Goal: Transaction & Acquisition: Purchase product/service

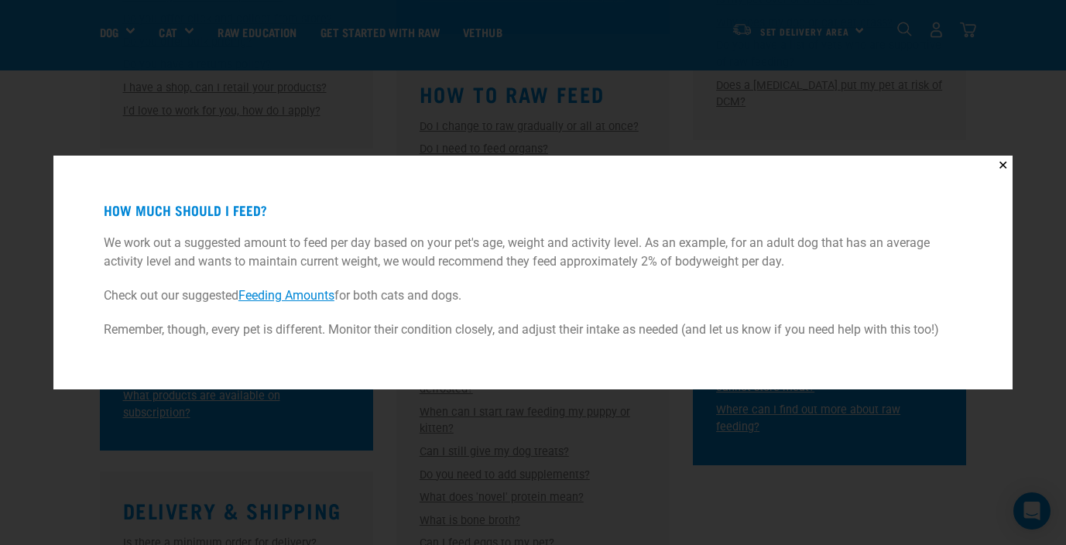
click at [352, 115] on div "✕ How much should I feed? We work out a suggested amount to feed per day based …" at bounding box center [533, 272] width 1066 height 545
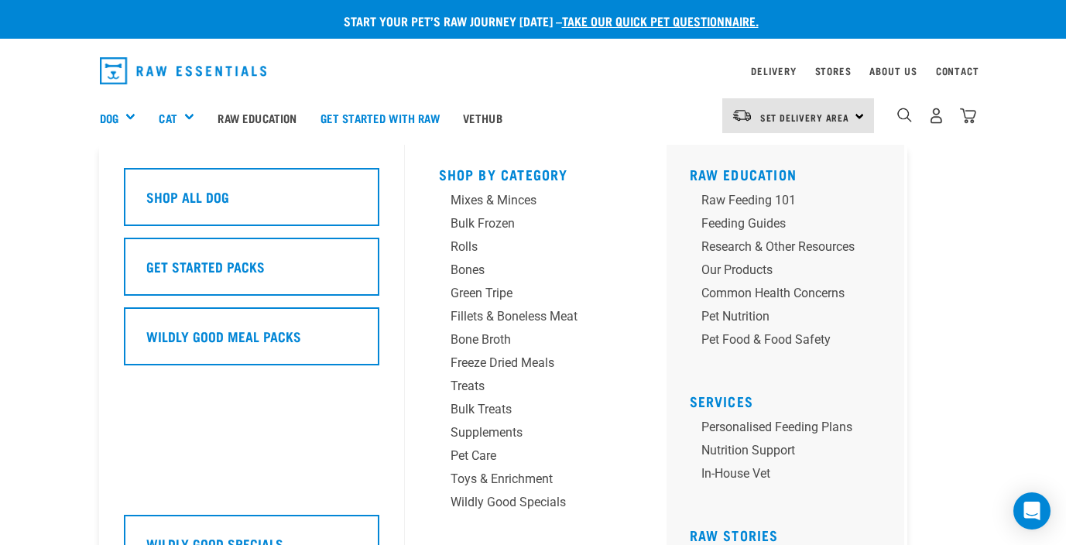
click at [126, 111] on div "Dog" at bounding box center [124, 118] width 48 height 62
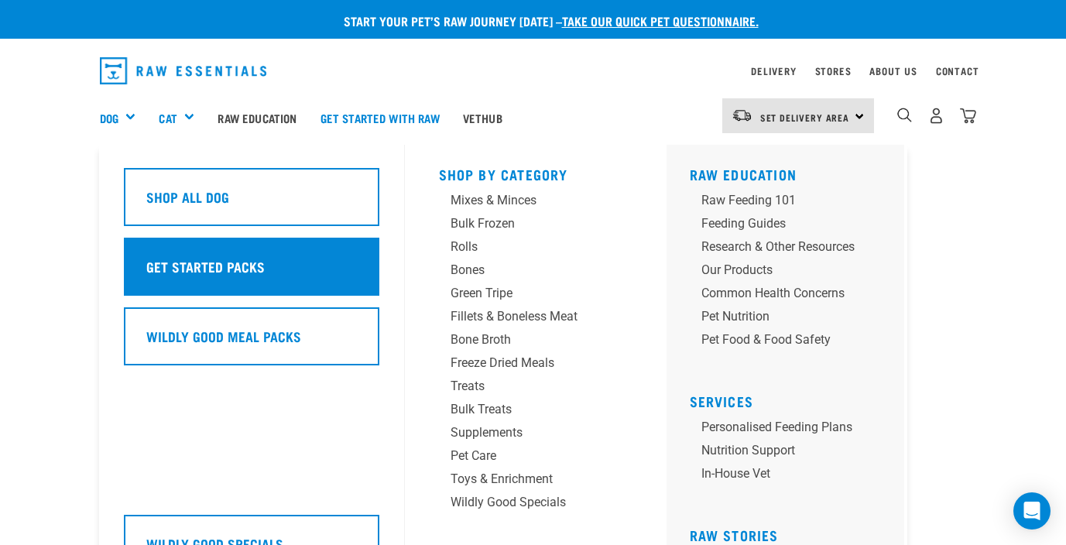
click at [192, 261] on h5 "Get Started Packs" at bounding box center [205, 266] width 118 height 20
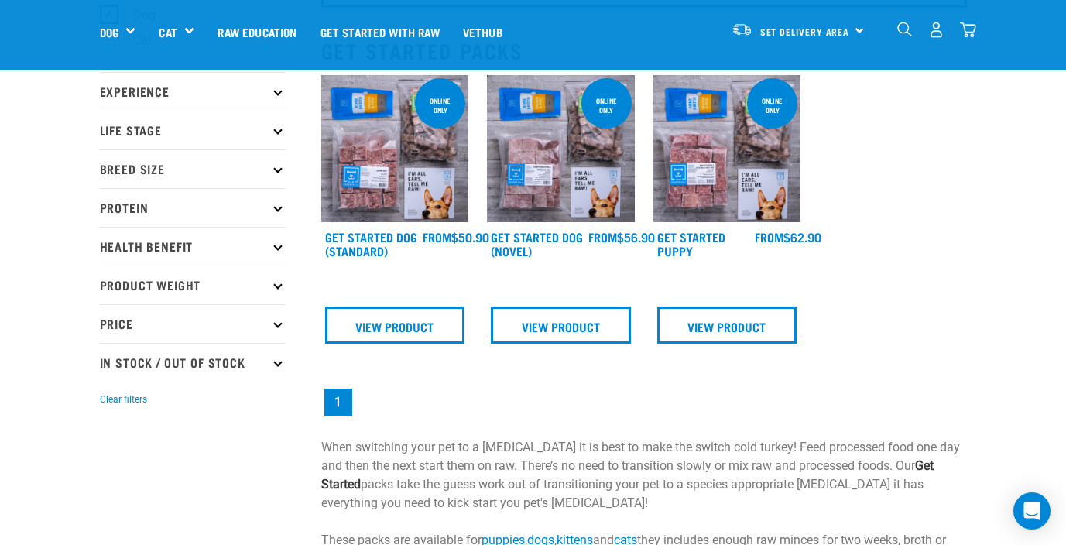
scroll to position [147, 0]
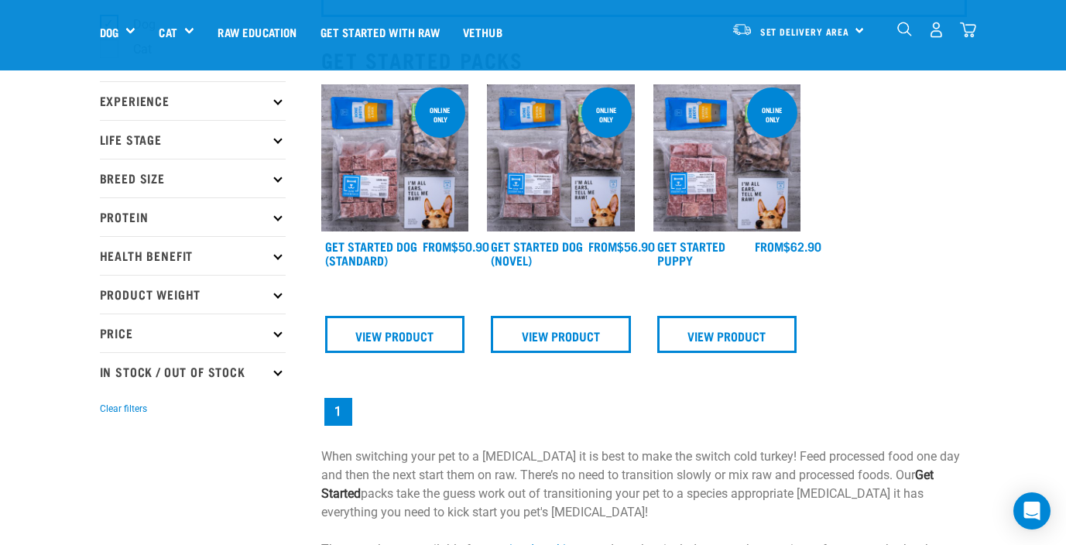
click at [544, 206] on img at bounding box center [561, 158] width 148 height 148
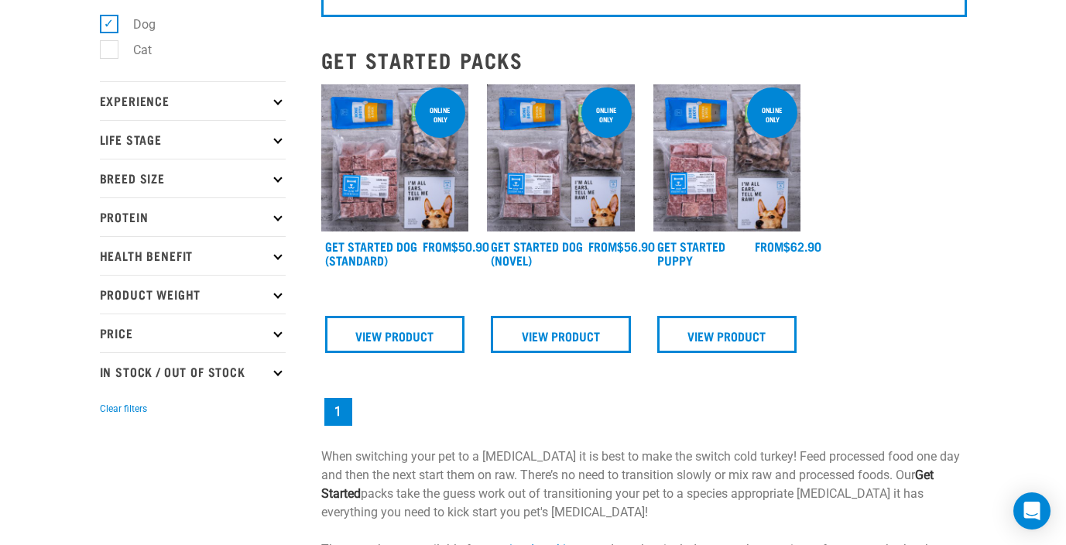
click at [399, 150] on img at bounding box center [395, 158] width 148 height 148
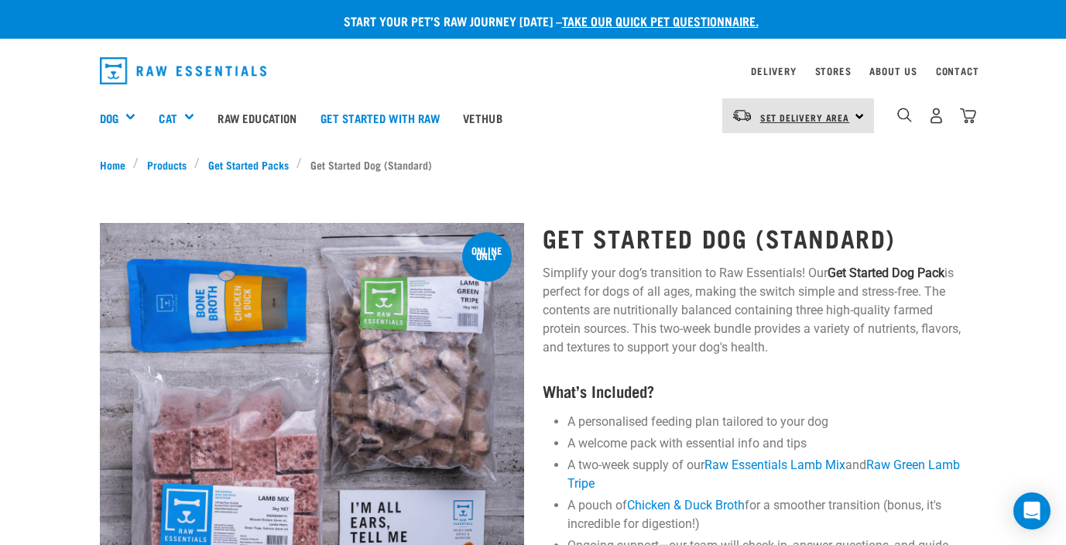
click at [800, 118] on span "Set Delivery Area" at bounding box center [805, 117] width 90 height 5
click at [771, 170] on link "[GEOGRAPHIC_DATA]" at bounding box center [796, 159] width 149 height 34
click at [831, 74] on link "Stores" at bounding box center [833, 70] width 36 height 5
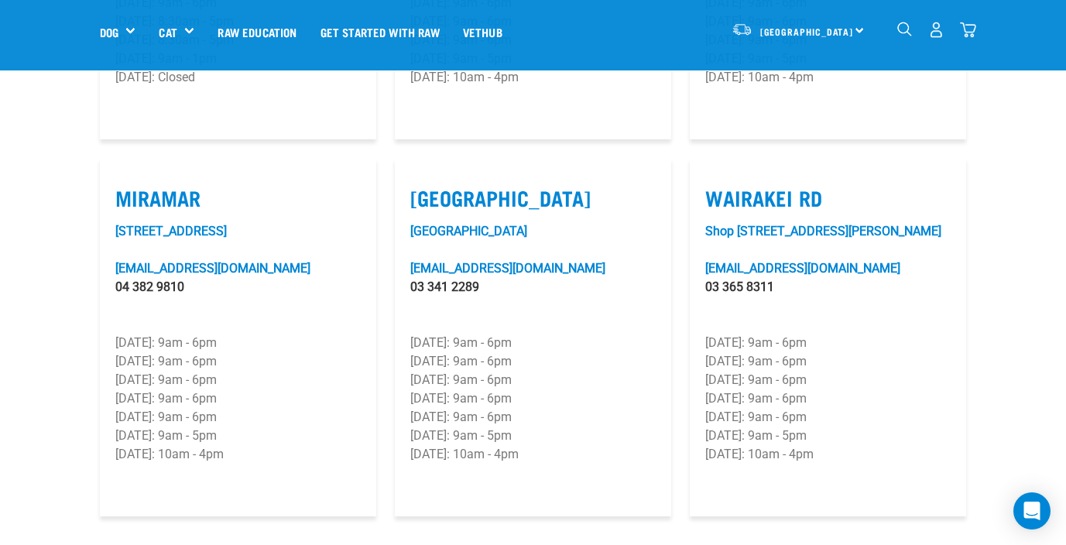
scroll to position [2264, 0]
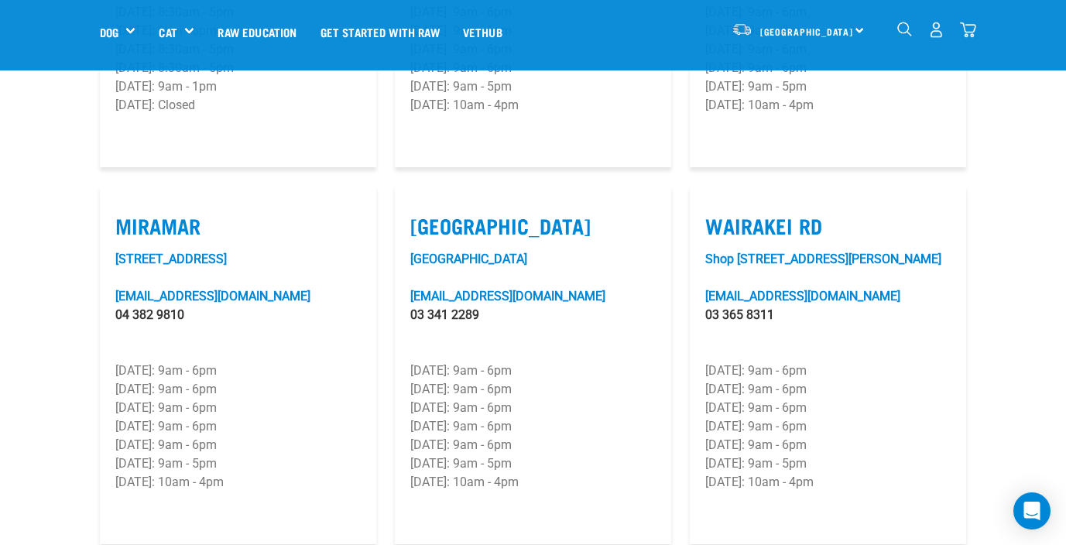
drag, startPoint x: 286, startPoint y: 239, endPoint x: 109, endPoint y: 236, distance: 177.3
click at [109, 236] on article "Miramar 8/11 Tauhinu Road, Miramar miramar@rawessentials.co.nz 04 382 9810 Mond…" at bounding box center [238, 365] width 276 height 358
copy link "8/11 Tauhinu Road, Miramar"
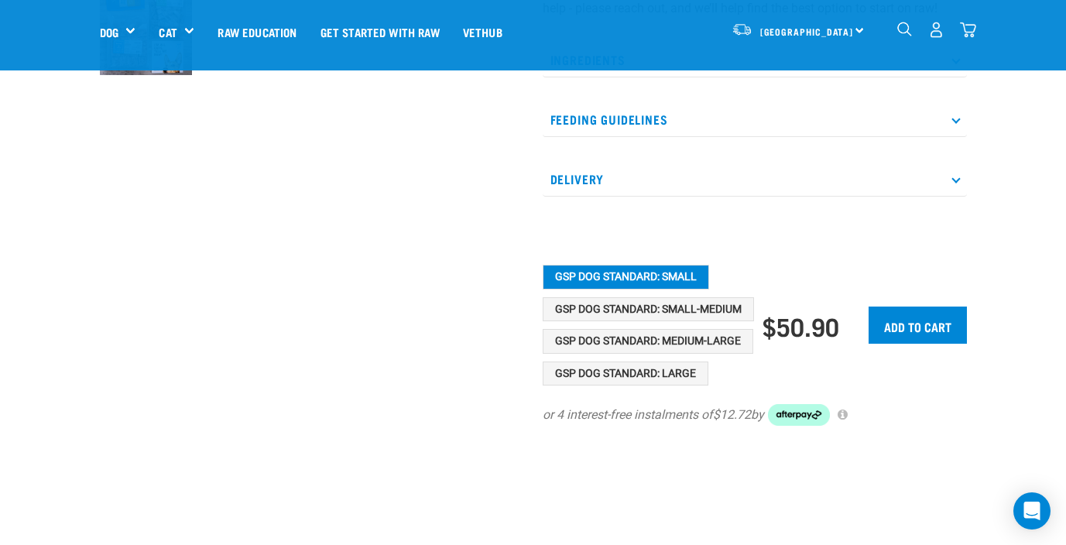
scroll to position [544, 0]
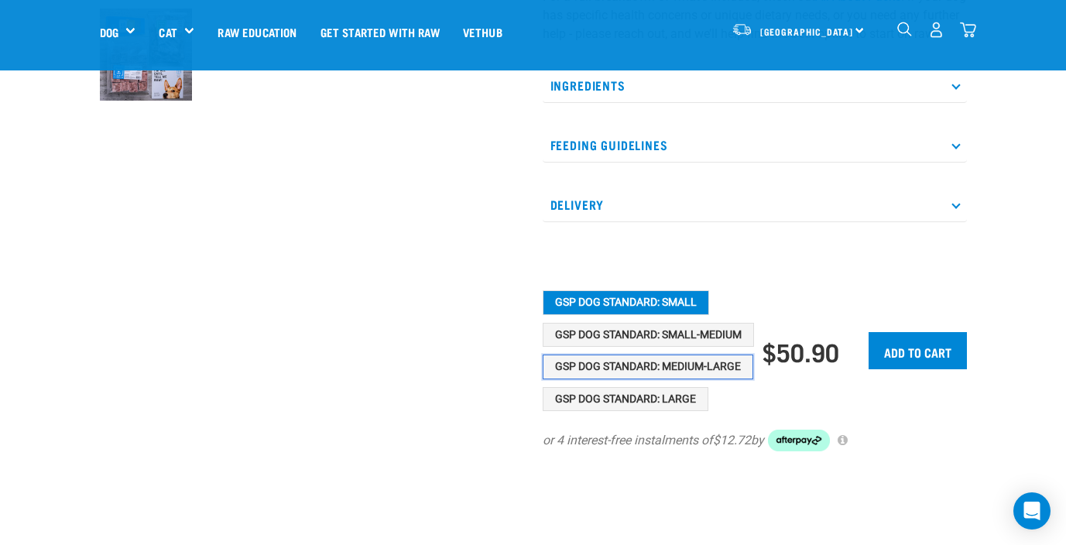
click at [594, 379] on button "GSP Dog Standard: Medium-Large" at bounding box center [648, 367] width 211 height 25
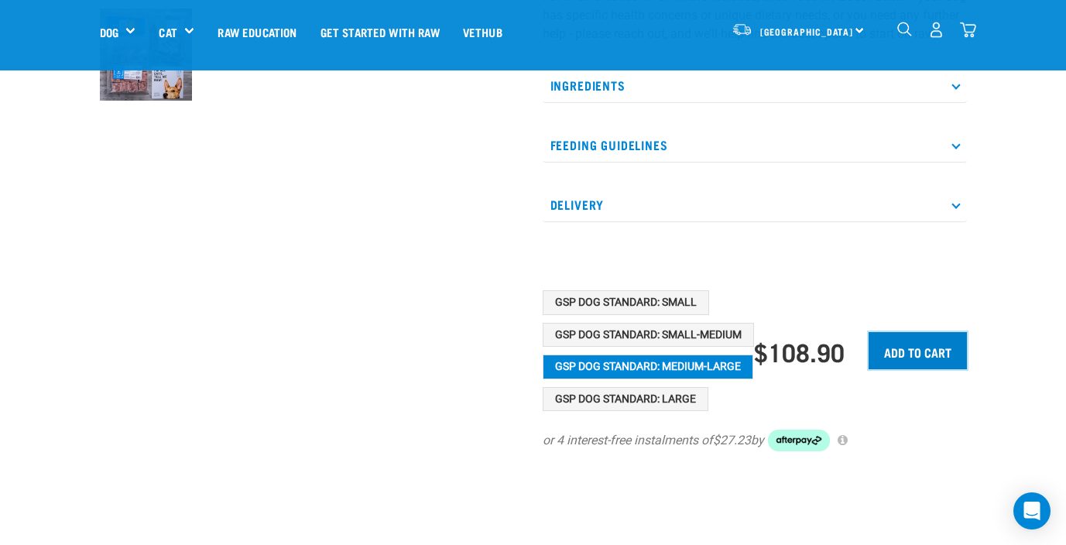
click at [896, 369] on input "Add to cart" at bounding box center [918, 350] width 98 height 37
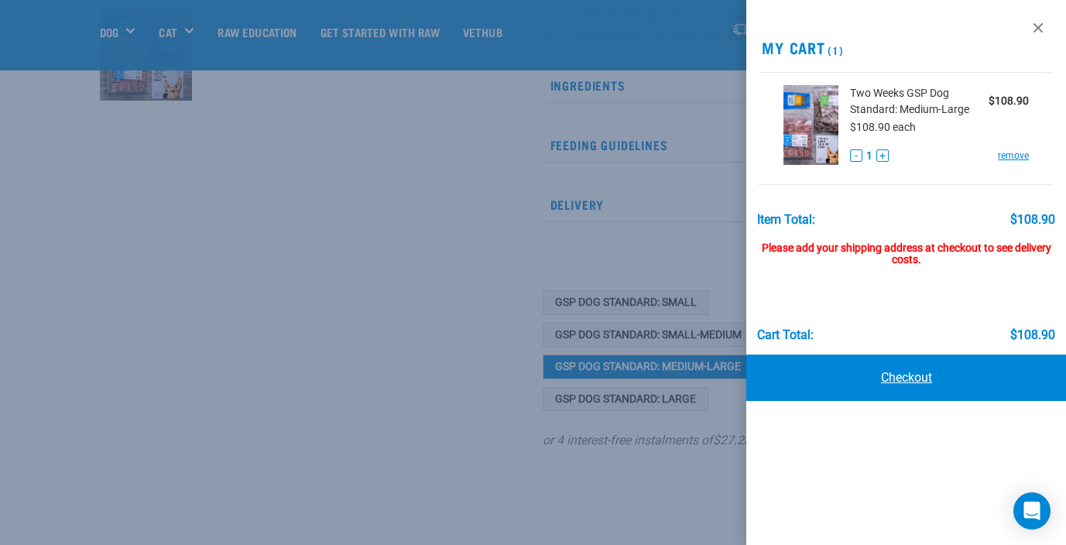
click at [902, 384] on link "Checkout" at bounding box center [906, 378] width 320 height 46
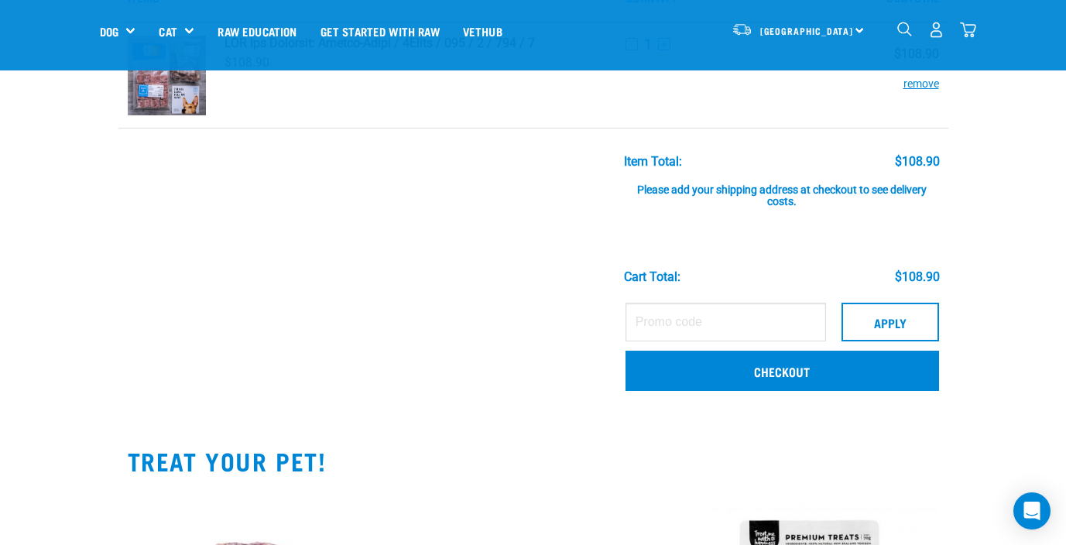
scroll to position [214, 0]
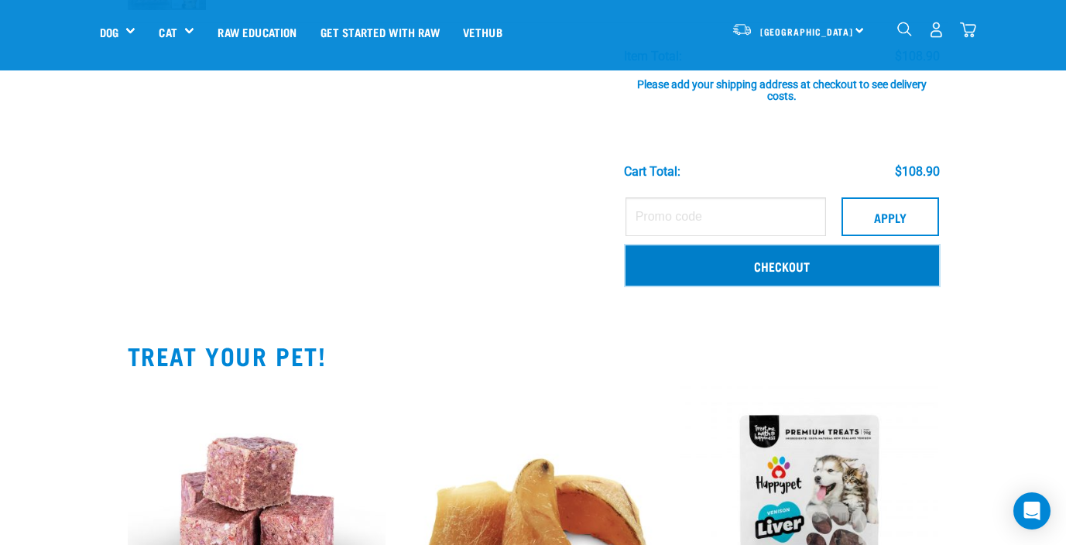
click at [673, 275] on link "Checkout" at bounding box center [782, 265] width 314 height 40
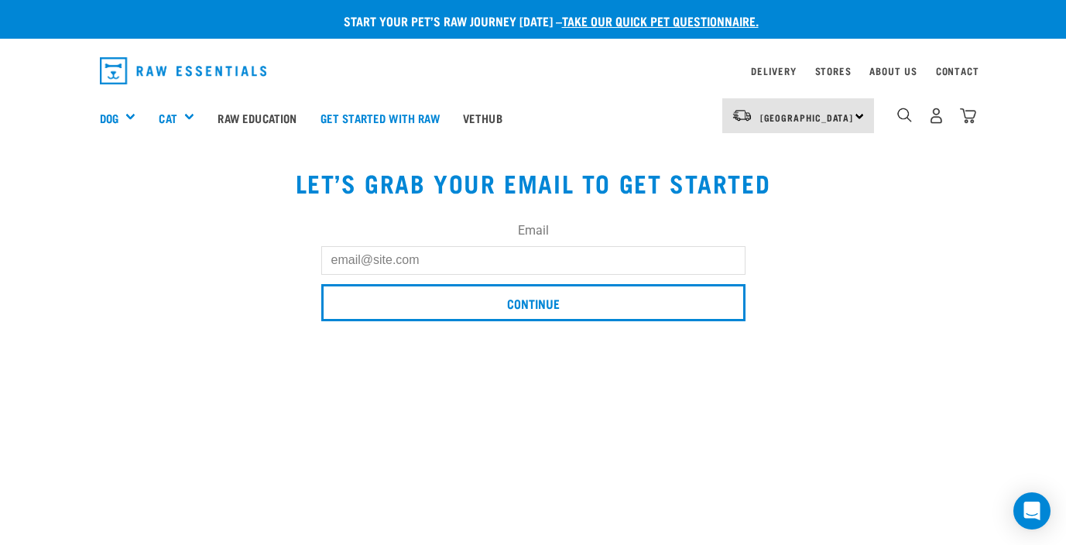
click at [511, 262] on input "Email" at bounding box center [533, 260] width 424 height 28
type input "[EMAIL_ADDRESS][DOMAIN_NAME]"
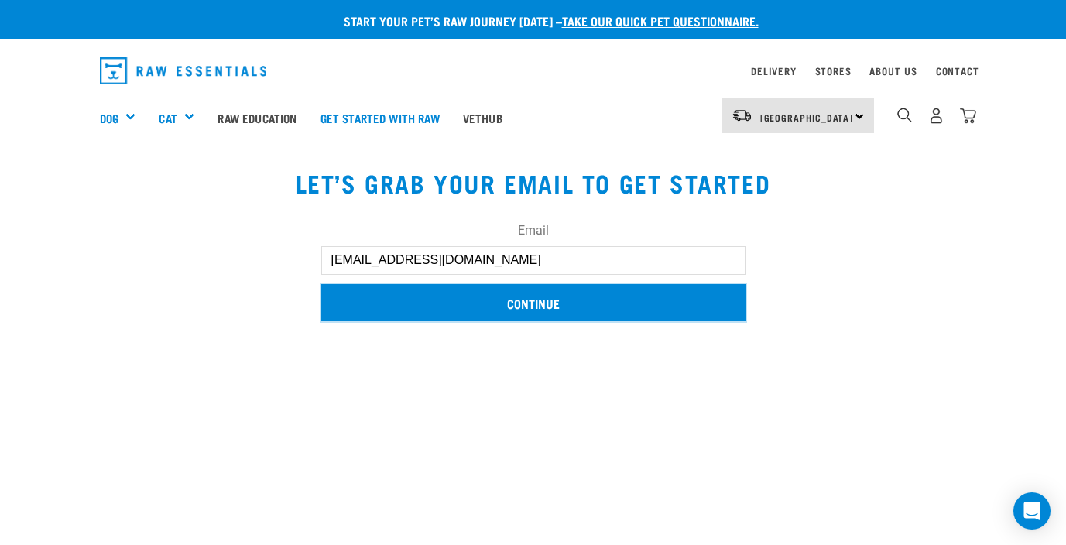
click at [505, 301] on input "Continue" at bounding box center [533, 302] width 424 height 37
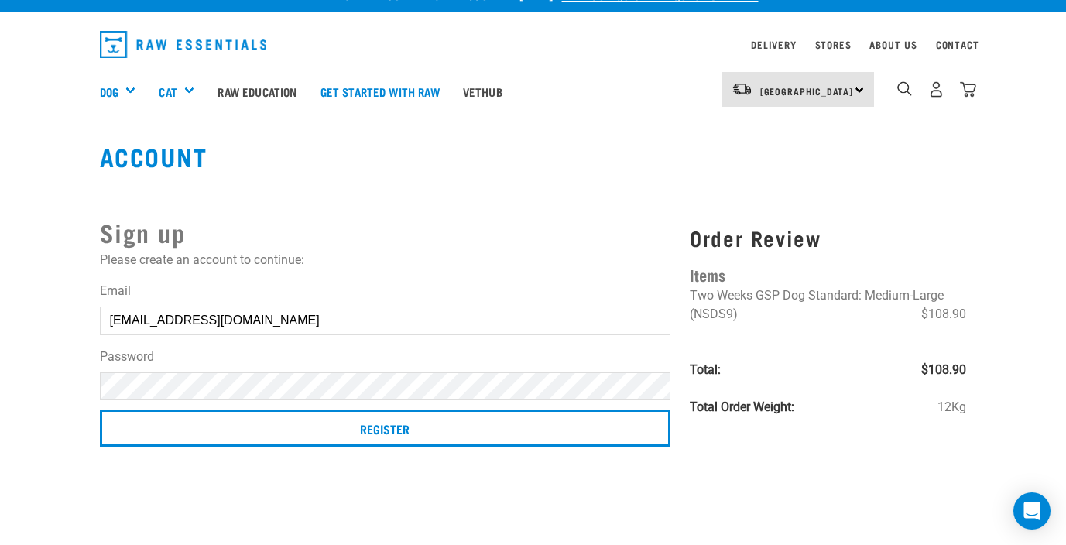
scroll to position [15, 0]
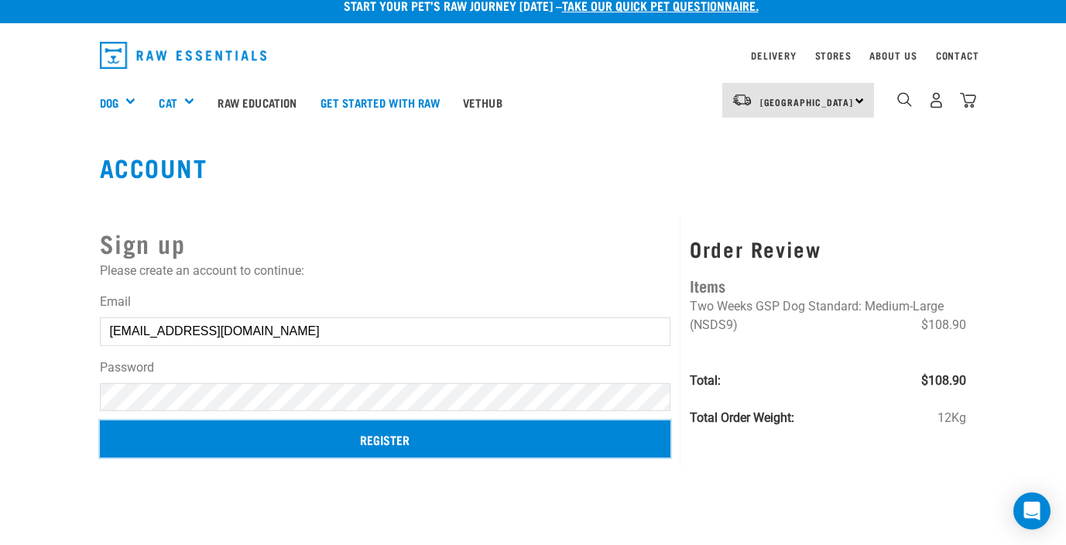
click at [303, 446] on input "Register" at bounding box center [385, 438] width 571 height 37
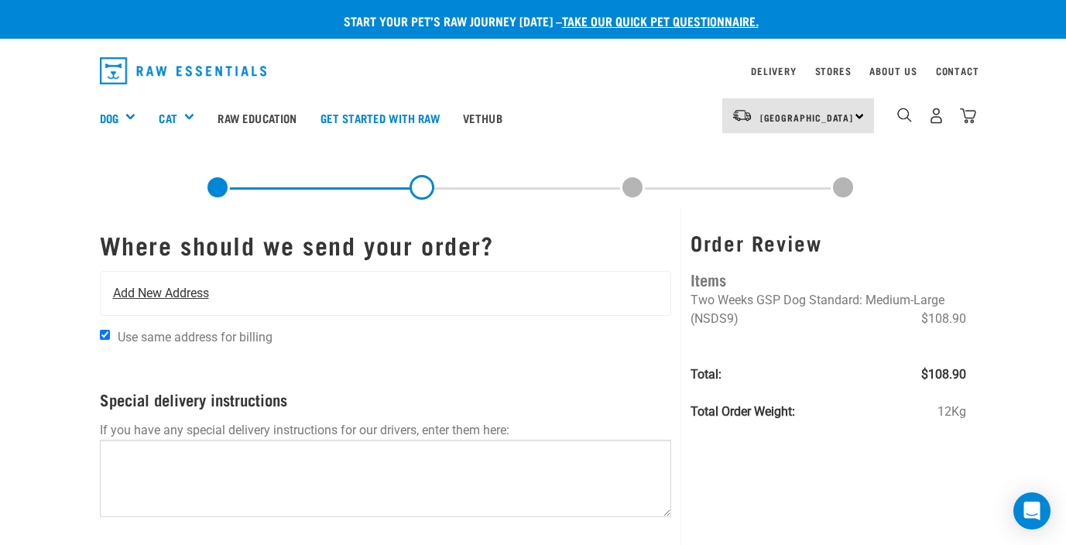
click at [204, 293] on span "Add New Address" at bounding box center [161, 293] width 96 height 19
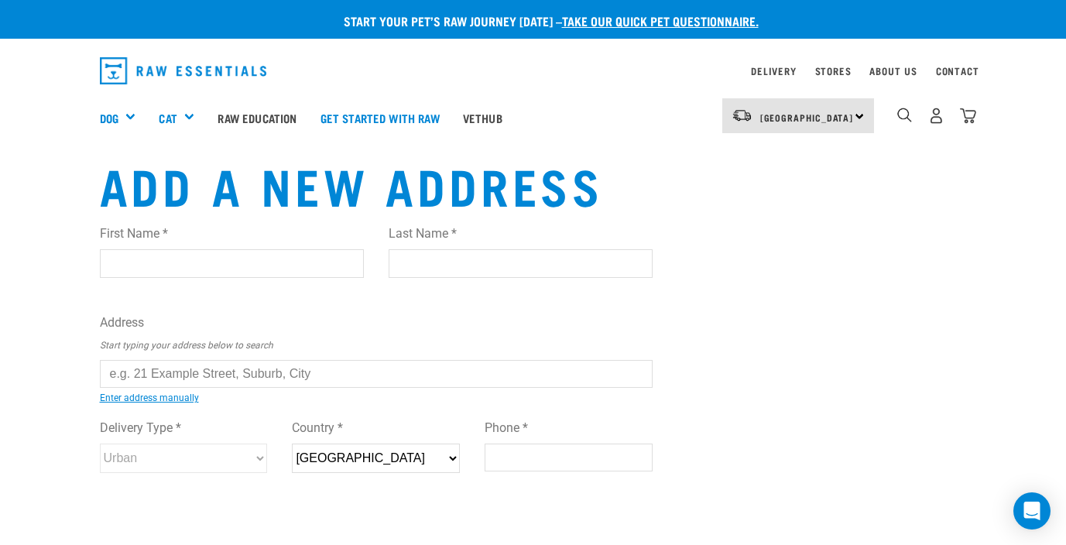
click at [187, 262] on input "First Name *" at bounding box center [232, 263] width 264 height 28
type input "Jody"
type input "Bell"
type input "[STREET_ADDRESS][PERSON_NAME]"
type input "Lower Hutt"
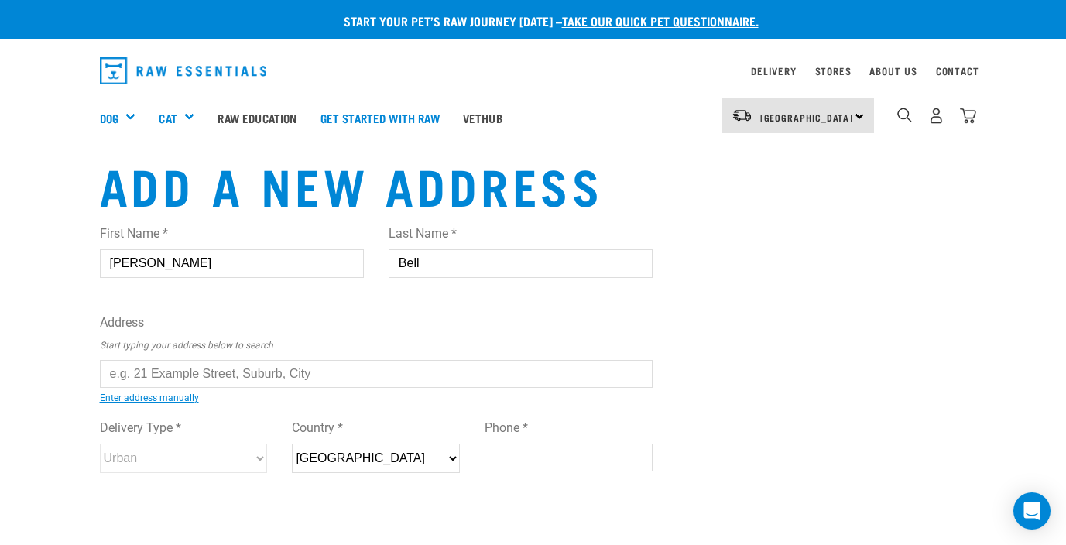
select select "WGN"
type input "5014"
type input "021563900"
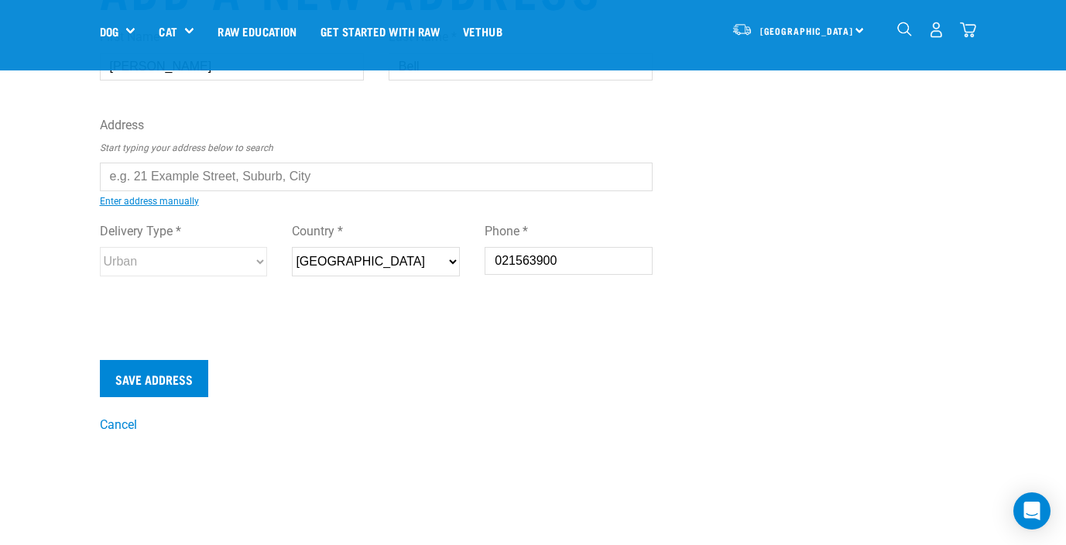
scroll to position [70, 0]
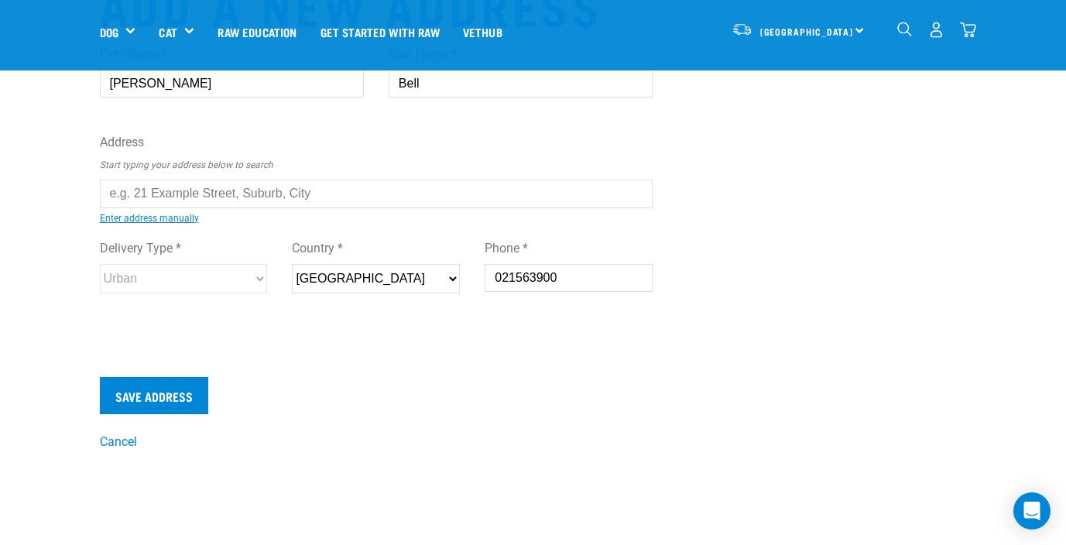
click at [173, 197] on input "text" at bounding box center [376, 194] width 553 height 28
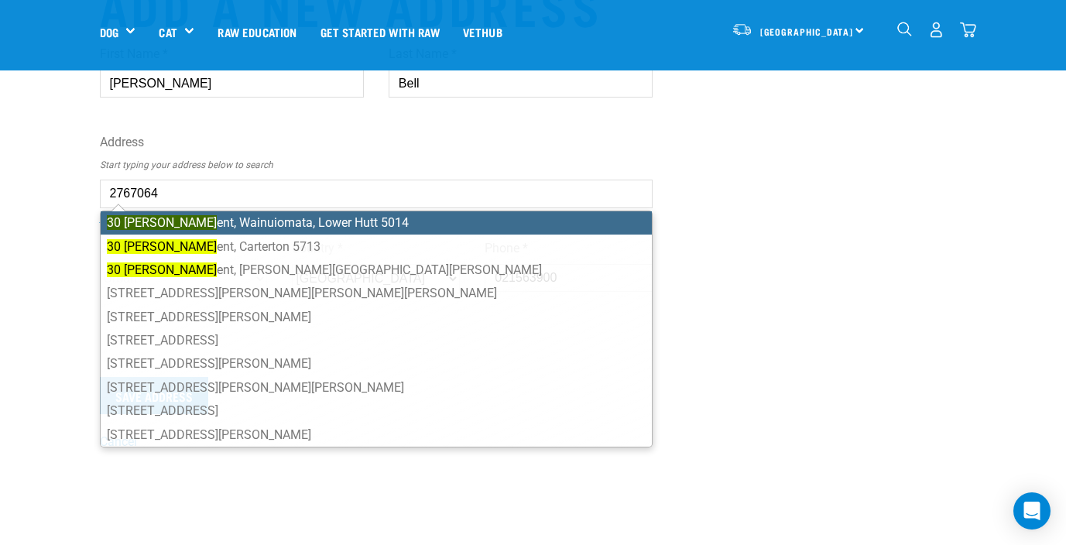
click at [200, 228] on ul "30 Nelson Cresc ent, Wainuiomata, Lower Hutt 5014 30 Nelson Cresc ent, Carterto…" at bounding box center [376, 329] width 553 height 237
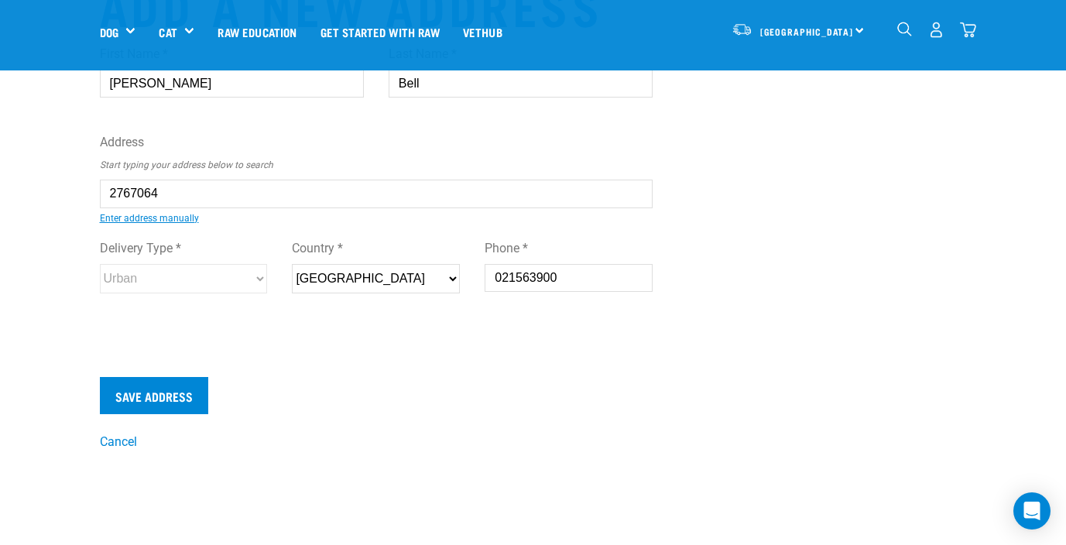
type input "30 Nelson Crescent, Wainuiomata, Lower Hutt 5014"
type input "Wainuiomata"
type input "Wellington"
select select "WGN"
select select "Urban"
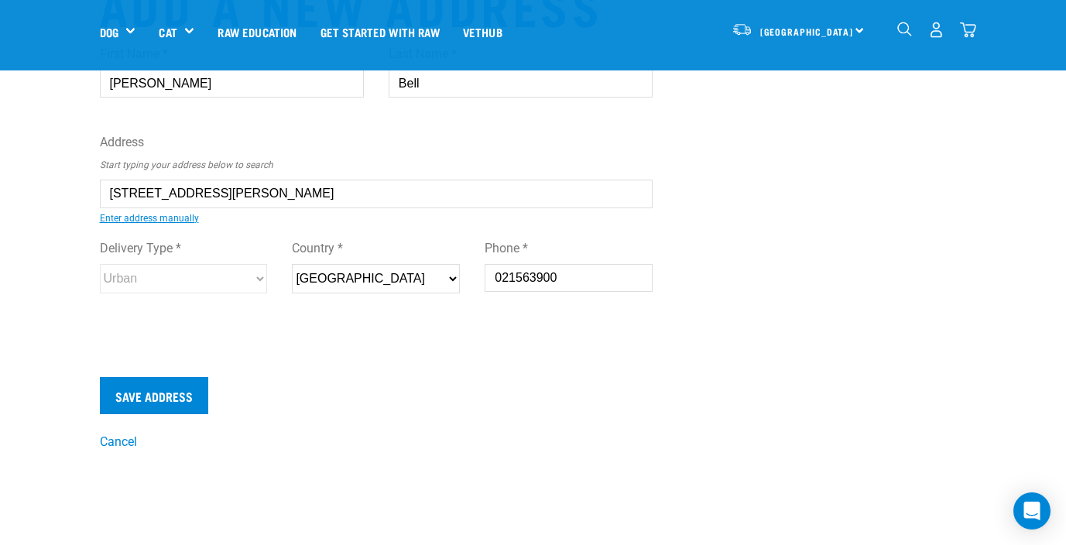
type input "30 Nelson Crescent, Wainuiomata, Lower Hutt 5014"
click at [169, 398] on input "Save Address" at bounding box center [154, 395] width 108 height 37
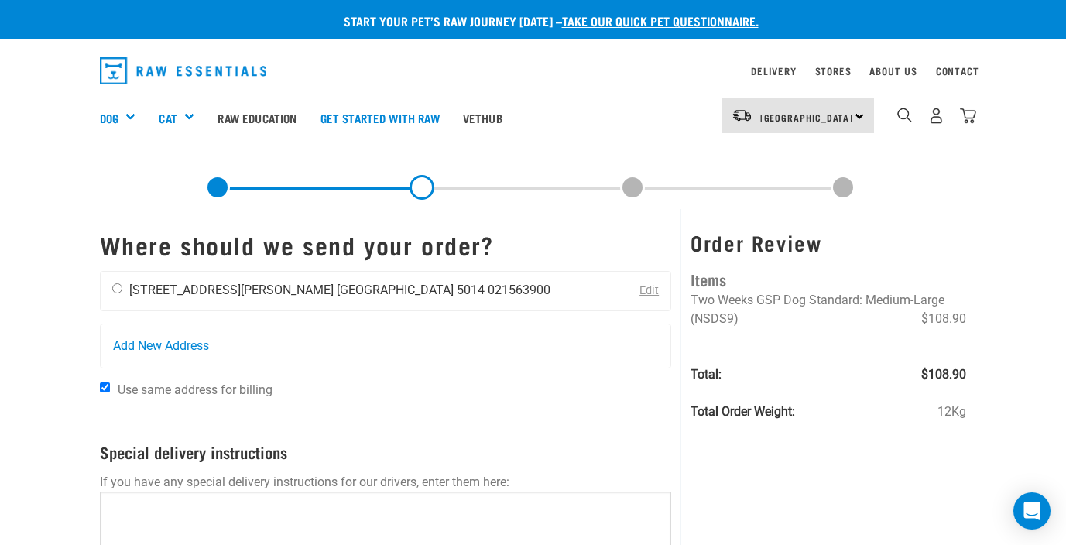
click at [115, 286] on input "radio" at bounding box center [117, 288] width 10 height 10
radio input "true"
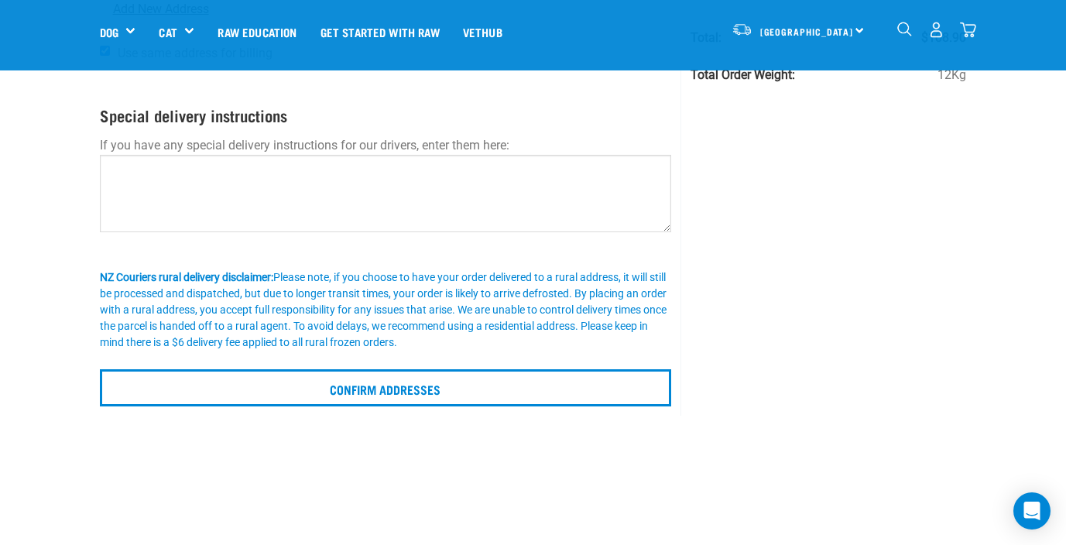
scroll to position [333, 0]
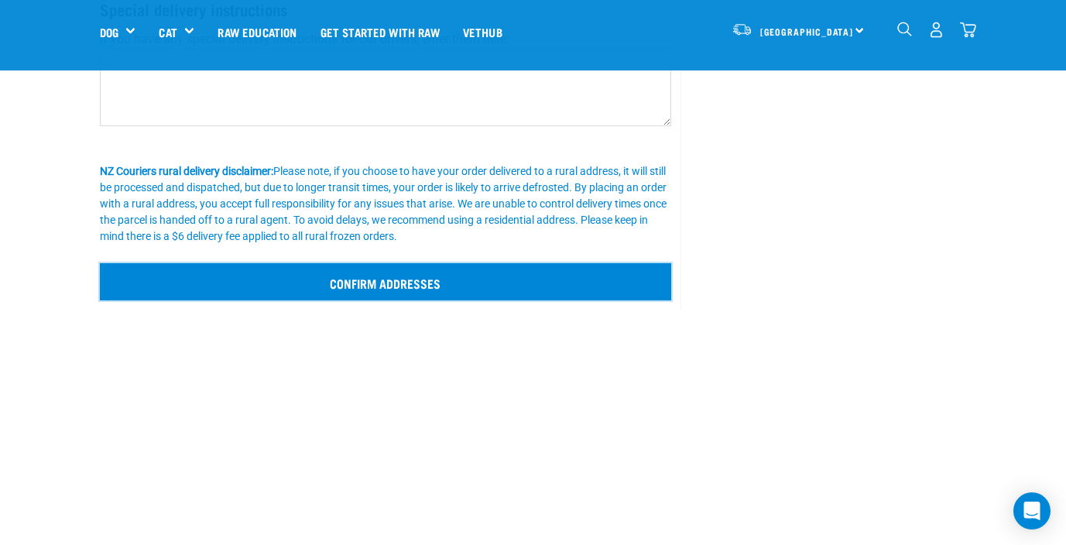
click at [400, 279] on input "Confirm addresses" at bounding box center [386, 281] width 572 height 37
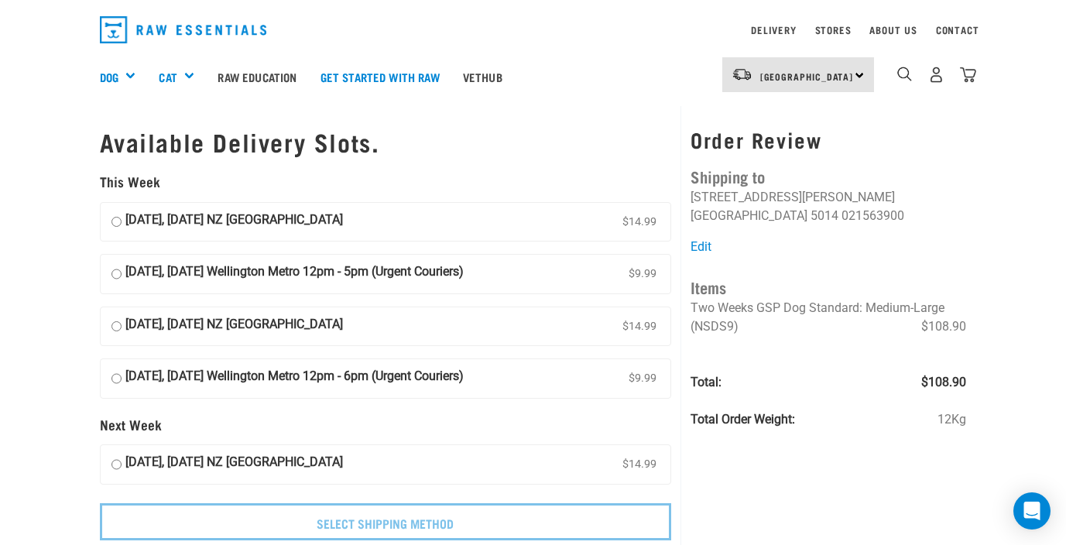
scroll to position [34, 0]
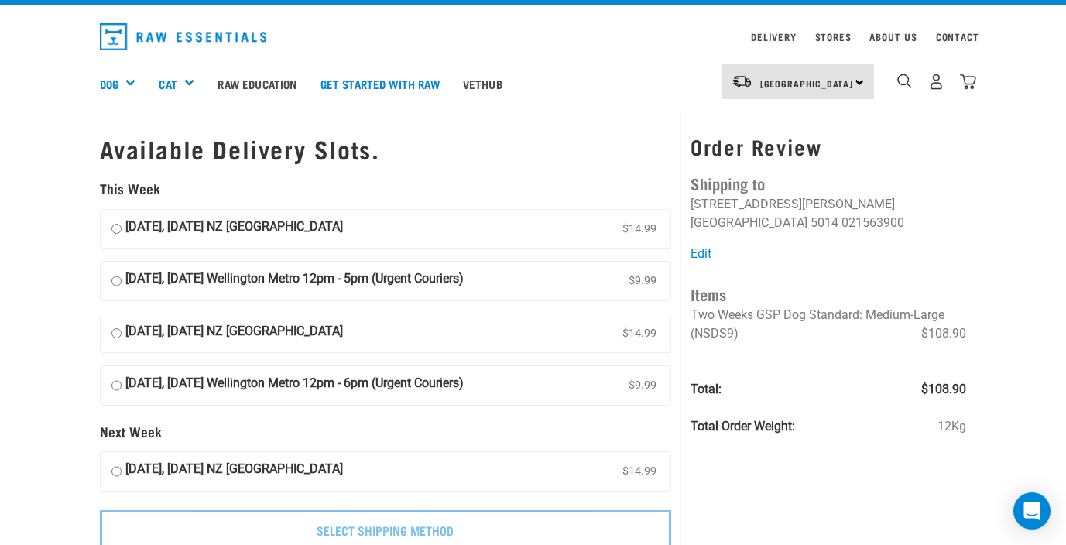
click at [124, 223] on label "08 October, Wednesday NZ Couriers North Island $14.99" at bounding box center [386, 229] width 571 height 39
click at [122, 223] on input "08 October, Wednesday NZ Couriers North Island $14.99" at bounding box center [116, 229] width 10 height 23
radio input "true"
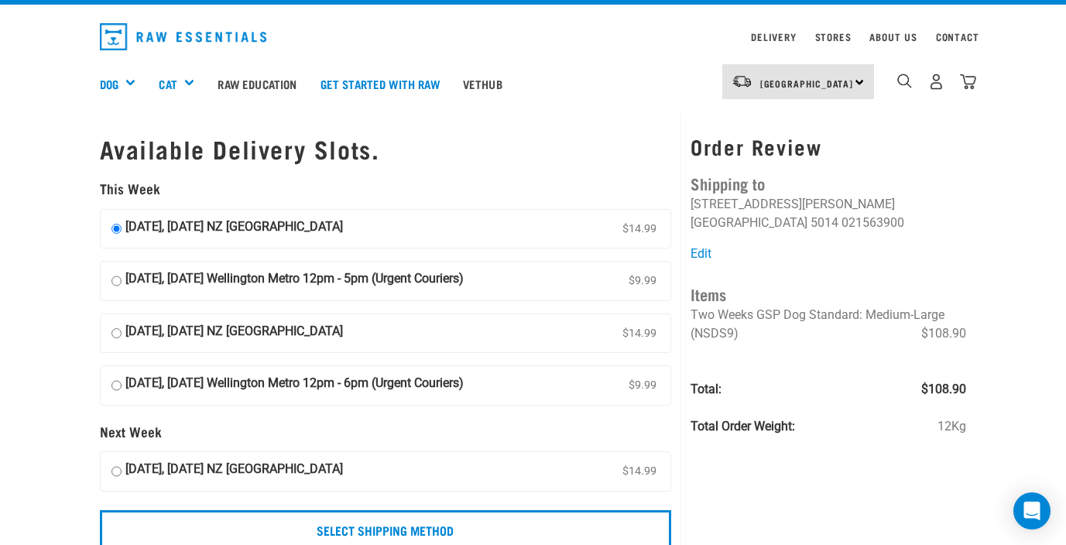
click at [116, 276] on input "09 October, Thursday Wellington Metro 12pm - 5pm (Urgent Couriers) $9.99" at bounding box center [116, 280] width 10 height 23
radio input "true"
click at [117, 227] on input "08 October, Wednesday NZ Couriers North Island $14.99" at bounding box center [116, 229] width 10 height 23
radio input "true"
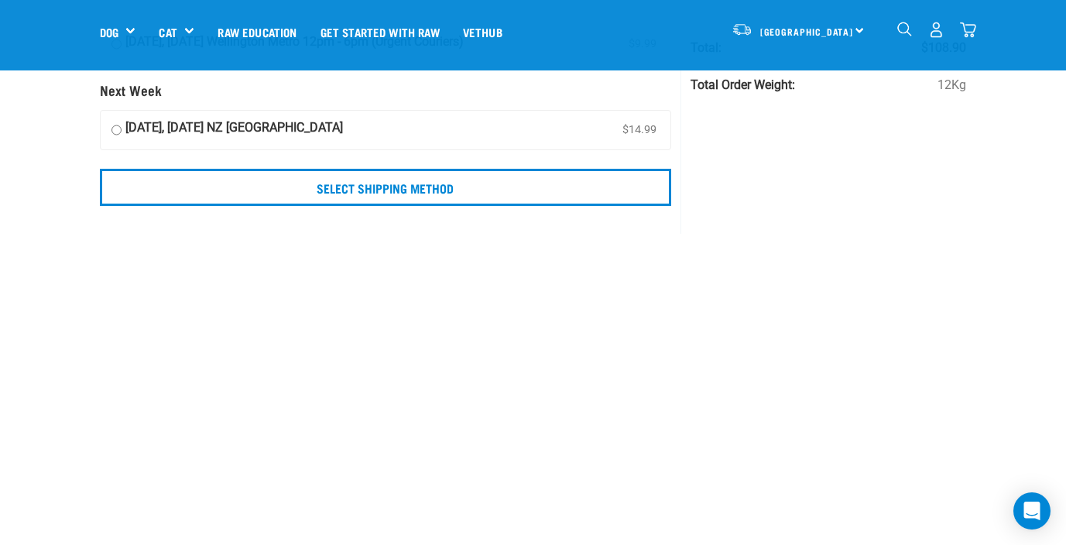
scroll to position [237, 0]
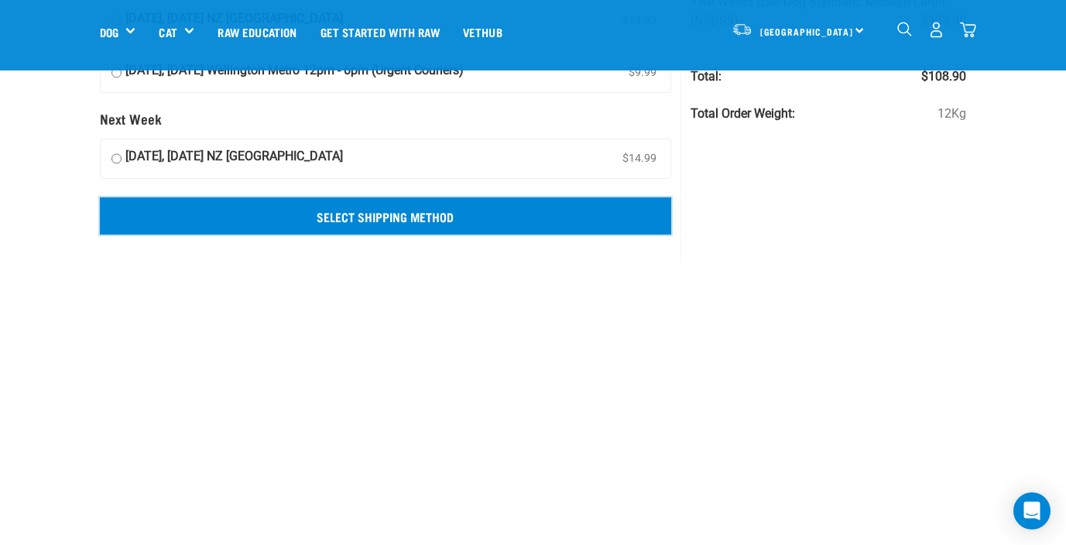
click at [268, 217] on input "Select Shipping Method" at bounding box center [386, 215] width 572 height 37
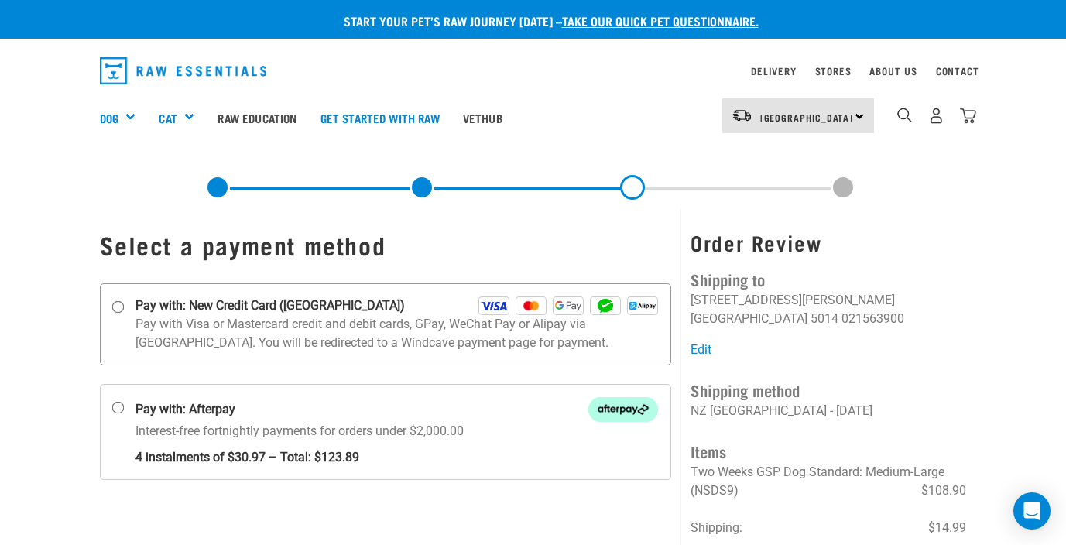
click at [120, 303] on input "Pay with: New Credit Card ([GEOGRAPHIC_DATA])" at bounding box center [117, 306] width 12 height 12
radio input "true"
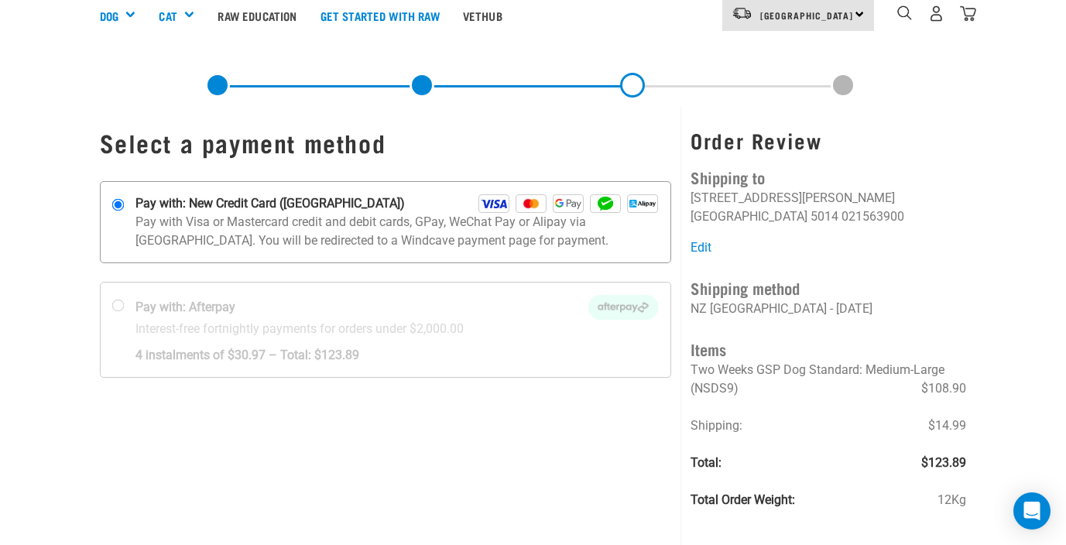
scroll to position [138, 0]
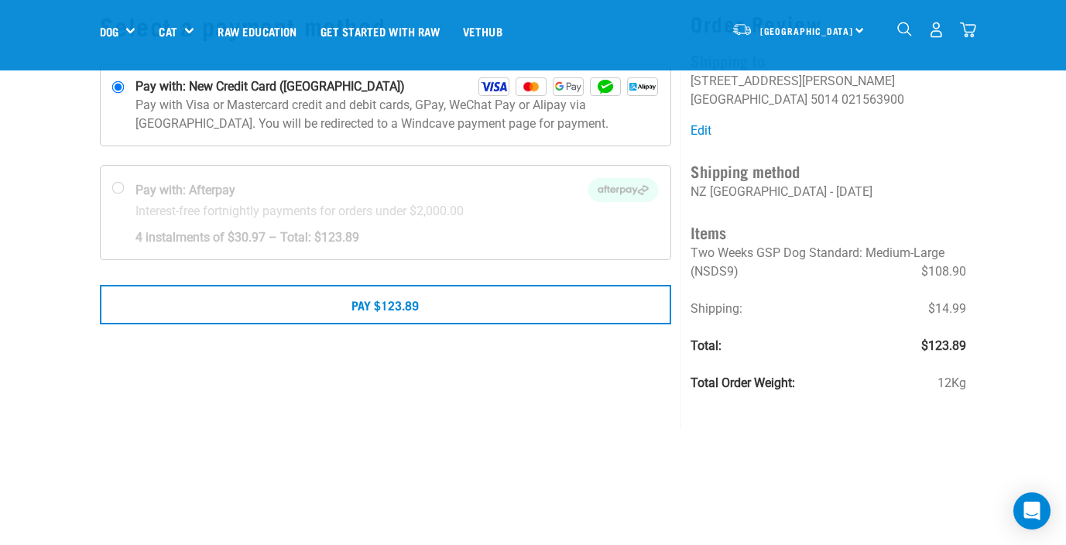
scroll to position [154, 0]
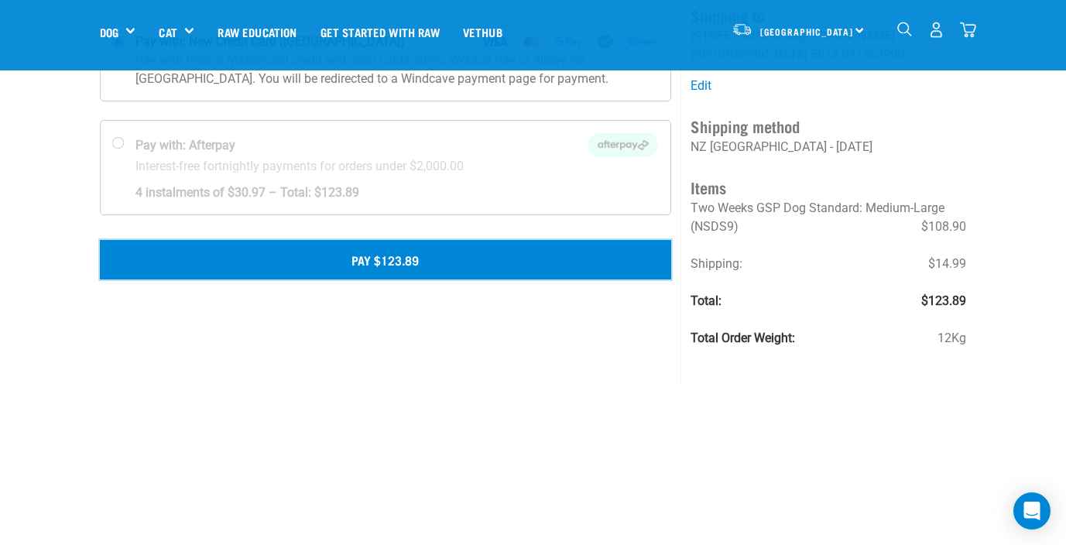
click at [432, 261] on button "Pay $123.89" at bounding box center [386, 259] width 572 height 39
